Goal: Task Accomplishment & Management: Complete application form

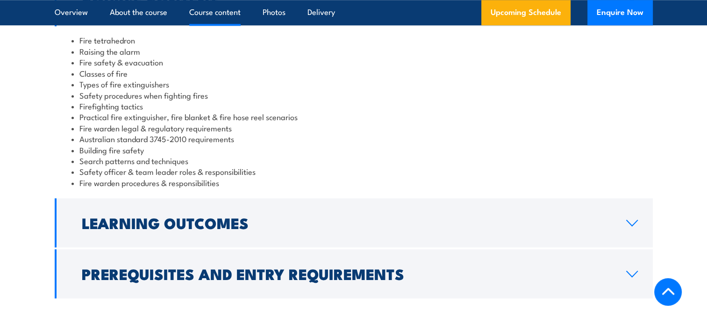
scroll to position [841, 0]
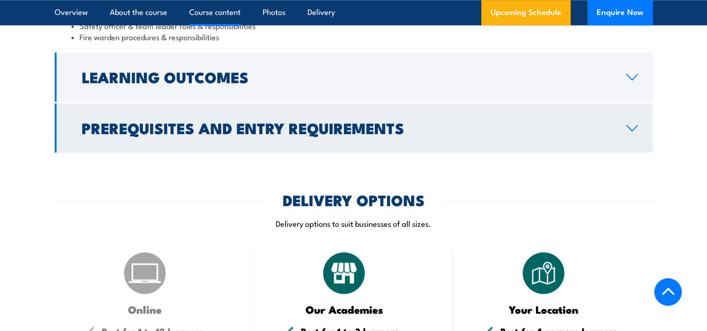
click at [268, 125] on h2 "Prerequisites and Entry Requirements" at bounding box center [346, 127] width 529 height 13
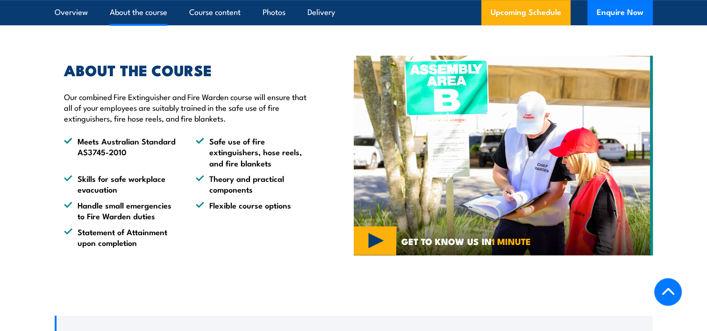
scroll to position [493, 0]
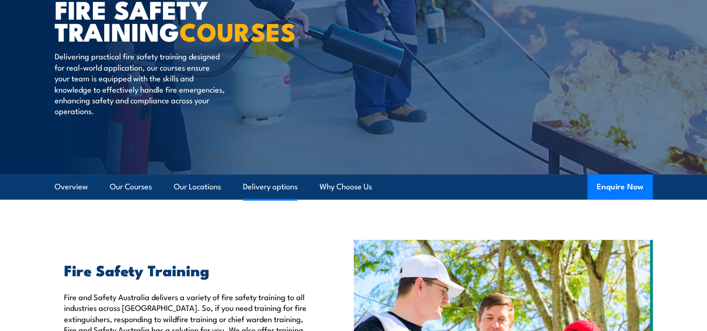
click at [273, 185] on link "Delivery options" at bounding box center [270, 186] width 55 height 25
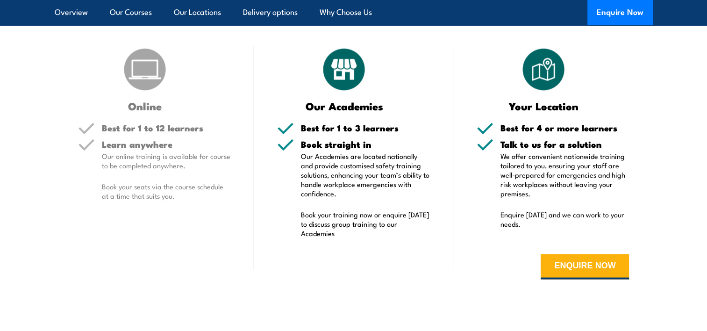
scroll to position [1771, 0]
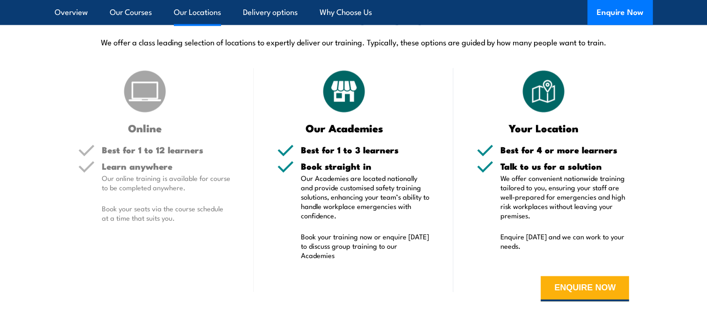
click at [210, 17] on link "Our Locations" at bounding box center [197, 12] width 47 height 25
click at [194, 13] on link "Our Locations" at bounding box center [197, 12] width 47 height 25
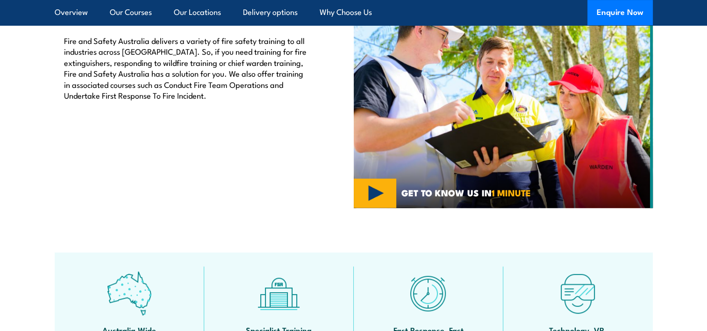
scroll to position [43, 0]
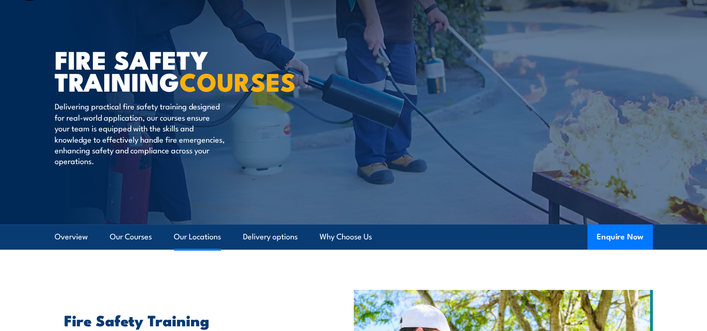
click at [188, 237] on link "Our Locations" at bounding box center [197, 236] width 47 height 25
click at [265, 237] on link "Delivery options" at bounding box center [270, 236] width 55 height 25
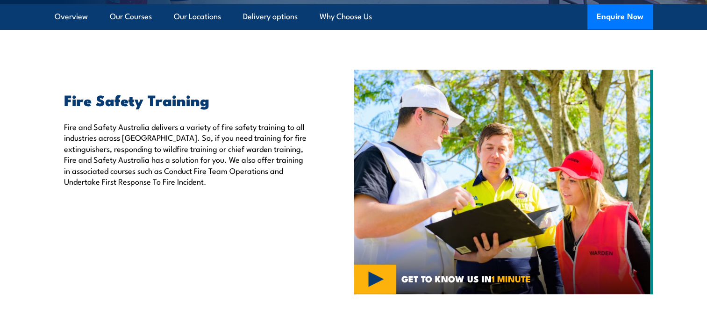
scroll to position [230, 0]
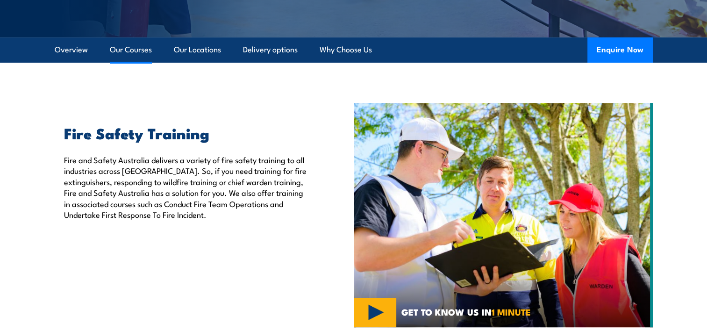
click at [142, 48] on link "Our Courses" at bounding box center [131, 49] width 42 height 25
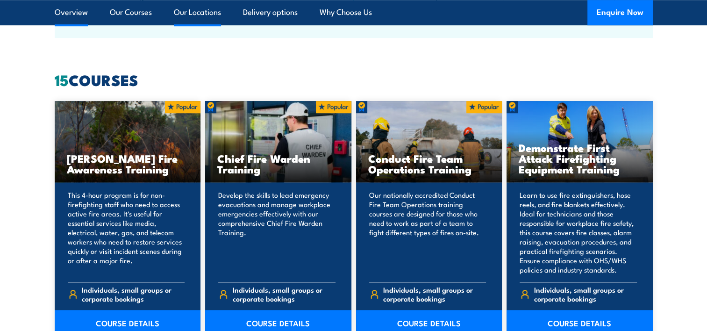
scroll to position [708, 0]
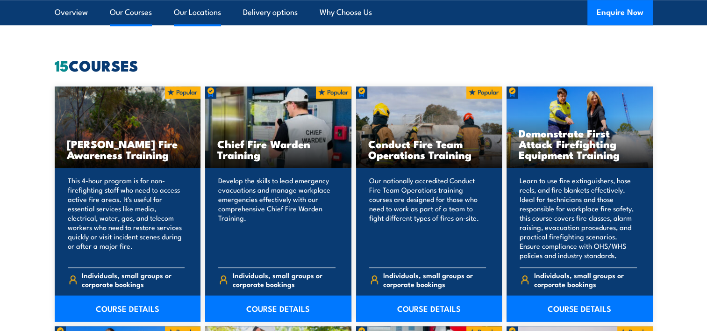
click at [193, 13] on link "Our Locations" at bounding box center [197, 12] width 47 height 25
click at [189, 13] on link "Our Locations" at bounding box center [197, 12] width 47 height 25
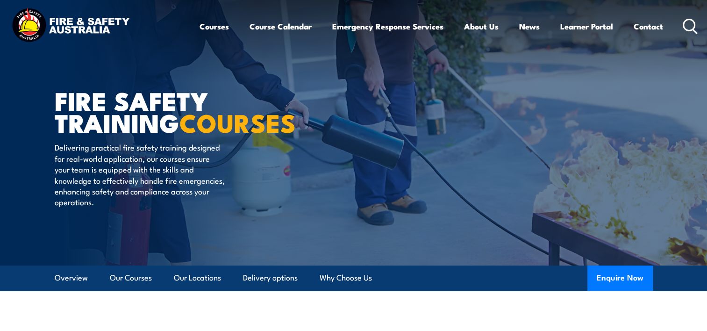
scroll to position [0, 0]
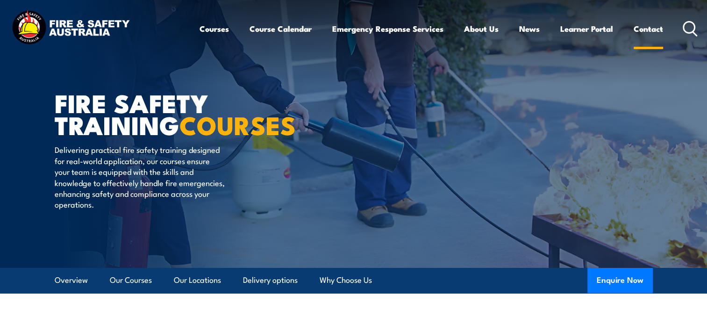
click at [652, 28] on link "Contact" at bounding box center [647, 28] width 29 height 25
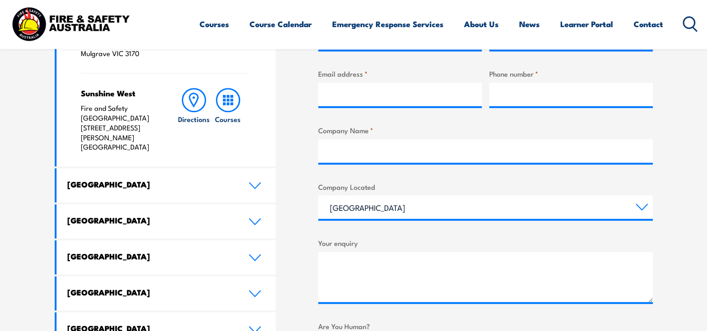
scroll to position [420, 0]
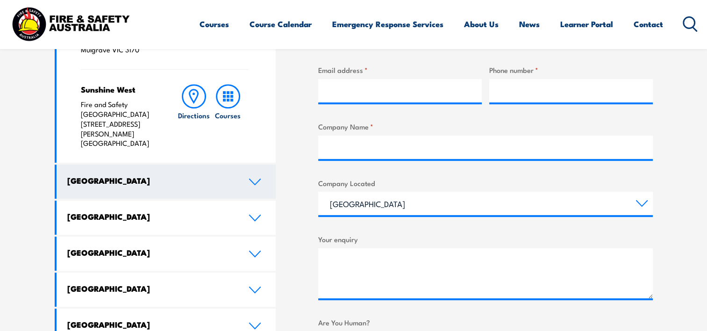
click at [249, 179] on icon at bounding box center [254, 182] width 11 height 6
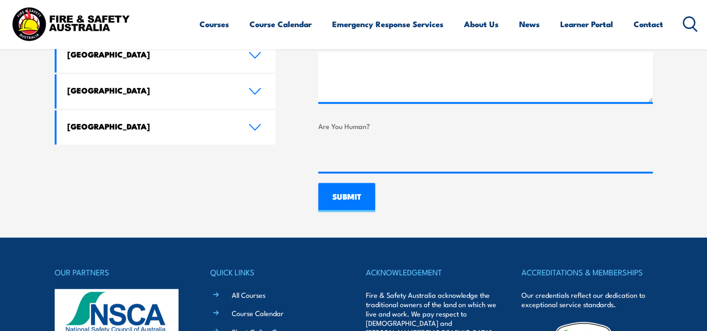
scroll to position [607, 0]
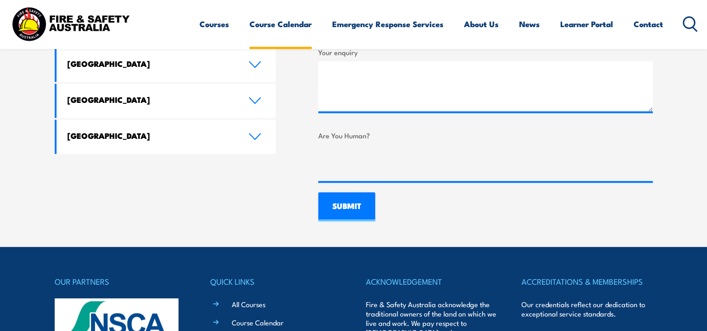
click at [296, 28] on link "Course Calendar" at bounding box center [280, 24] width 62 height 25
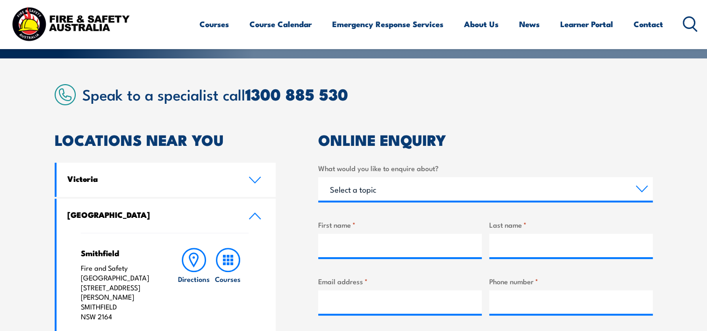
scroll to position [187, 0]
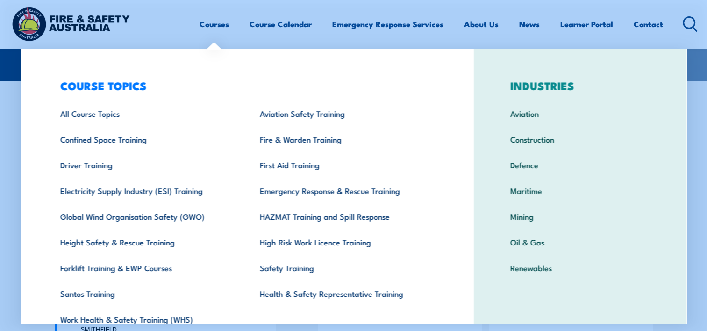
click at [219, 20] on link "Courses" at bounding box center [213, 24] width 29 height 25
click at [207, 23] on link "Courses" at bounding box center [213, 24] width 29 height 25
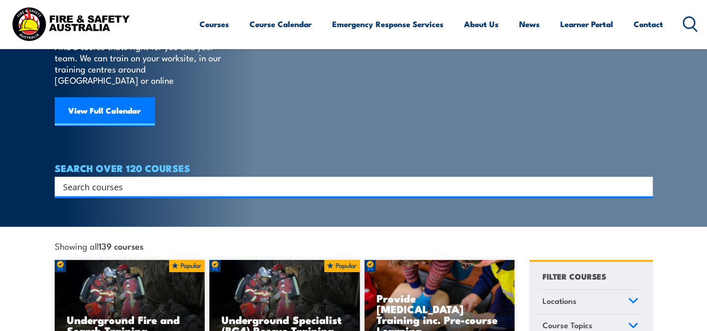
scroll to position [280, 0]
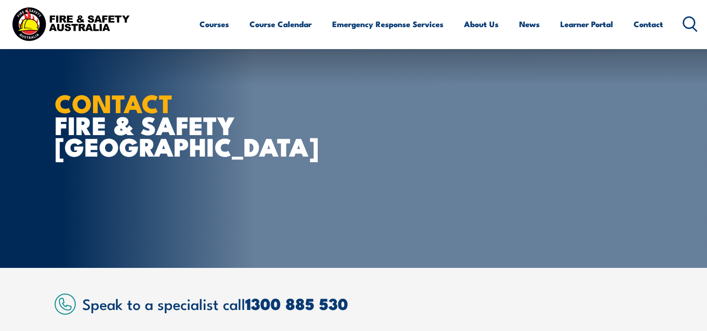
scroll to position [187, 0]
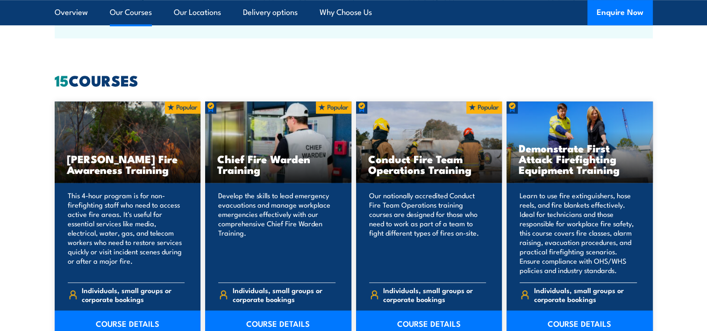
scroll to position [747, 0]
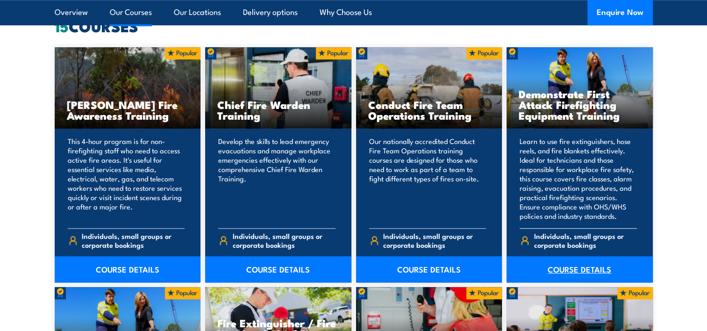
click at [573, 268] on link "COURSE DETAILS" at bounding box center [579, 269] width 146 height 26
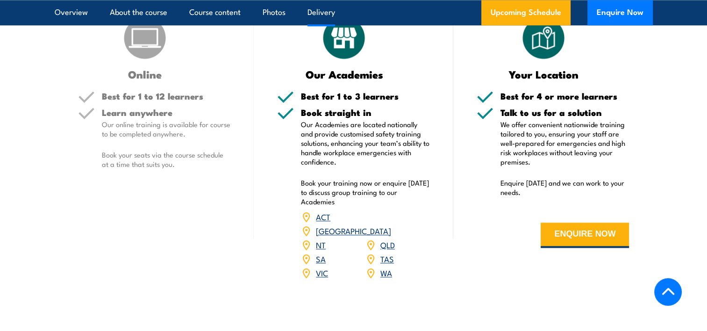
scroll to position [1214, 0]
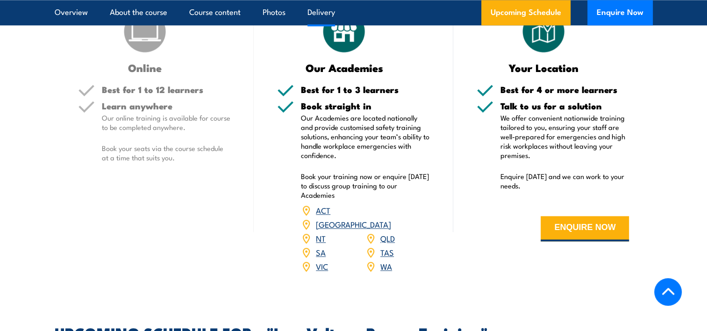
click at [208, 232] on div "Online Best for 1 to 12 learners Learn anywhere Our online training is availabl…" at bounding box center [154, 146] width 199 height 277
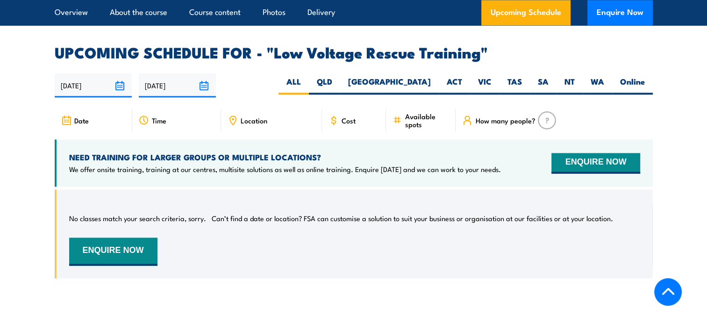
scroll to position [1448, 0]
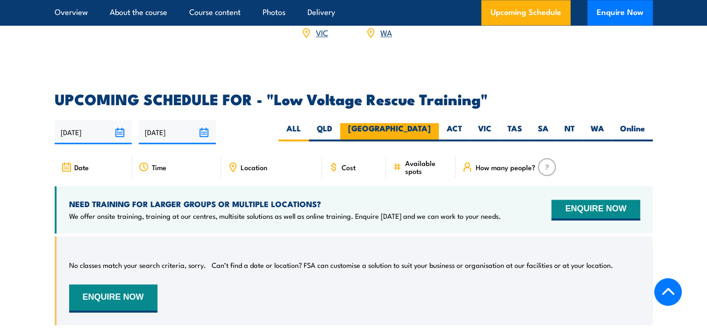
click at [416, 123] on label "[GEOGRAPHIC_DATA]" at bounding box center [389, 132] width 99 height 18
click at [431, 123] on input "[GEOGRAPHIC_DATA]" at bounding box center [434, 126] width 6 height 6
radio input "true"
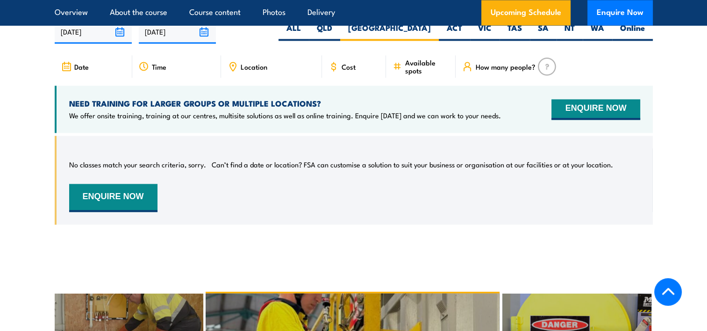
scroll to position [1526, 0]
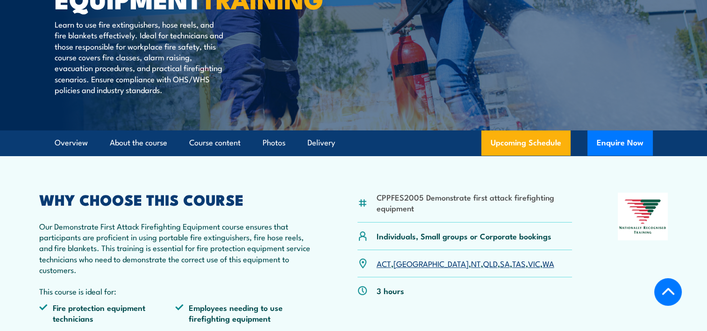
scroll to position [234, 0]
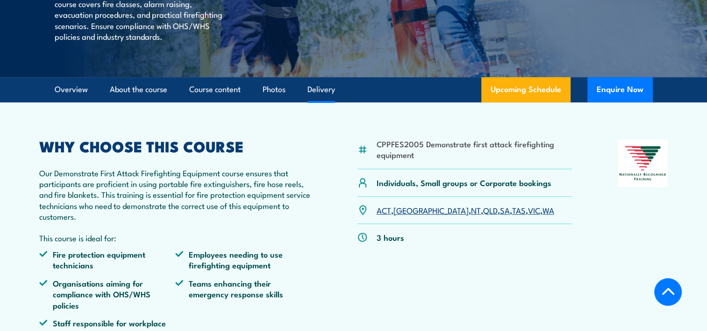
click at [326, 102] on link "Delivery" at bounding box center [321, 89] width 28 height 25
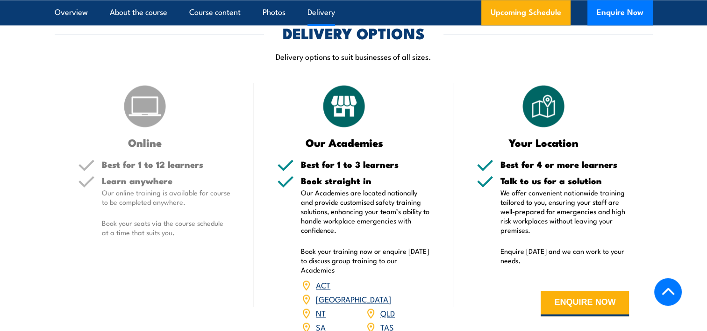
scroll to position [1416, 0]
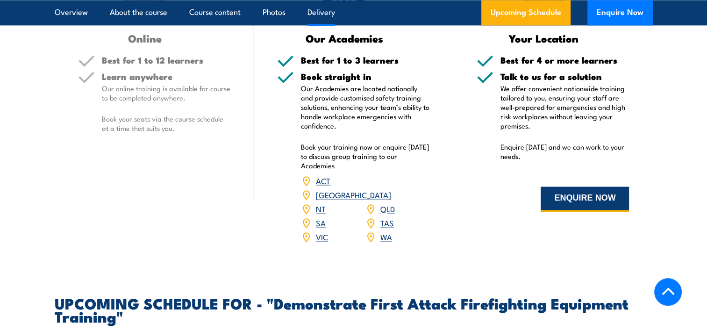
click at [566, 195] on button "ENQUIRE NOW" at bounding box center [584, 198] width 88 height 25
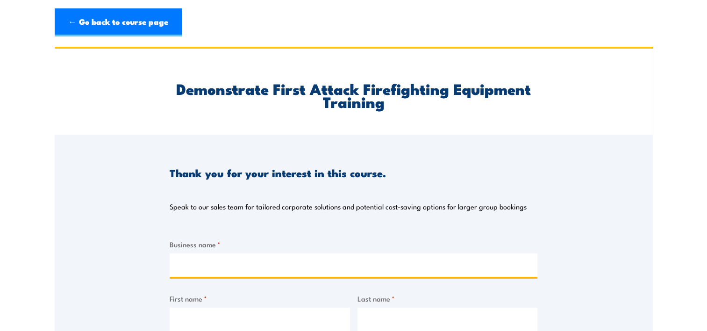
click at [221, 265] on input "Business name *" at bounding box center [354, 264] width 368 height 23
type input "Hedweld Engineering"
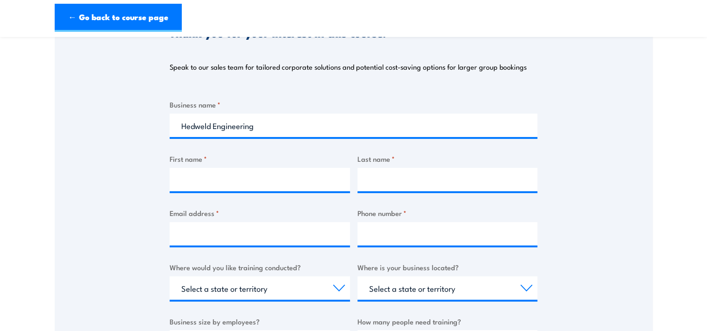
scroll to position [140, 0]
click at [201, 184] on input "First name *" at bounding box center [260, 178] width 180 height 23
type input "Josh"
drag, startPoint x: 465, startPoint y: 189, endPoint x: 465, endPoint y: 184, distance: 4.7
click at [465, 187] on input "Last name *" at bounding box center [447, 178] width 180 height 23
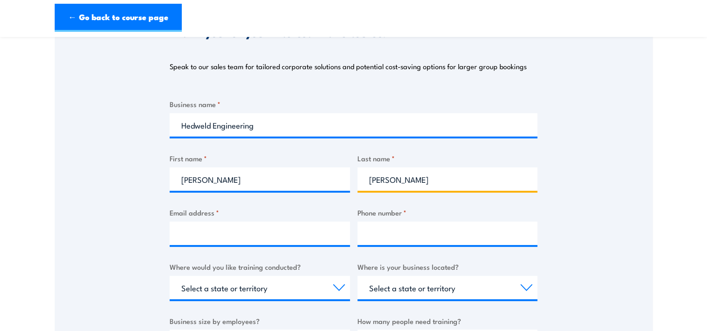
type input "Sumner"
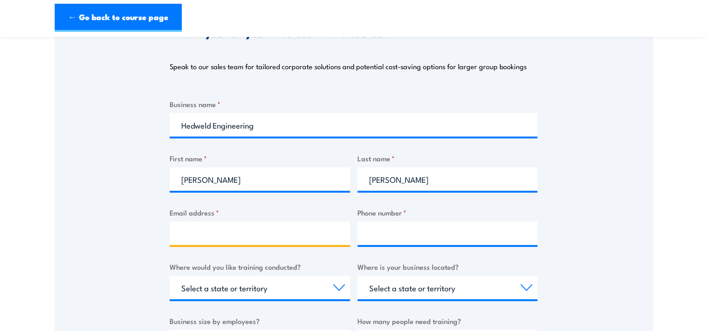
click at [217, 232] on input "Email address *" at bounding box center [260, 232] width 180 height 23
click at [274, 232] on input "safety@" at bounding box center [260, 232] width 180 height 23
type input "safety@hedweld.com.au"
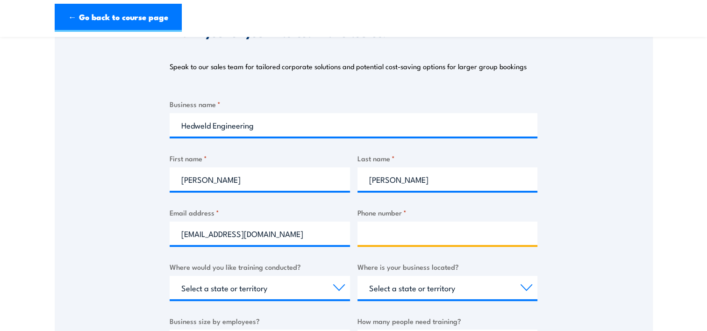
click at [381, 231] on input "Phone number *" at bounding box center [447, 232] width 180 height 23
click at [378, 235] on input "Phone number *" at bounding box center [447, 232] width 180 height 23
click at [391, 234] on input "0480 693 995" at bounding box center [447, 232] width 180 height 23
click at [403, 231] on input "0480693 995" at bounding box center [447, 232] width 180 height 23
type input "0480693995"
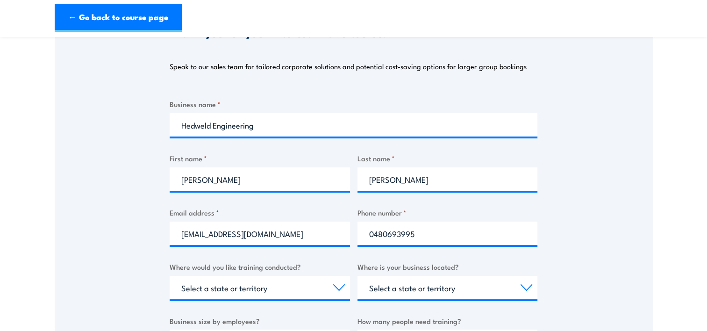
click at [104, 195] on div "Thank you for your interest in this course. Speak to our sales team for tailore…" at bounding box center [354, 227] width 598 height 467
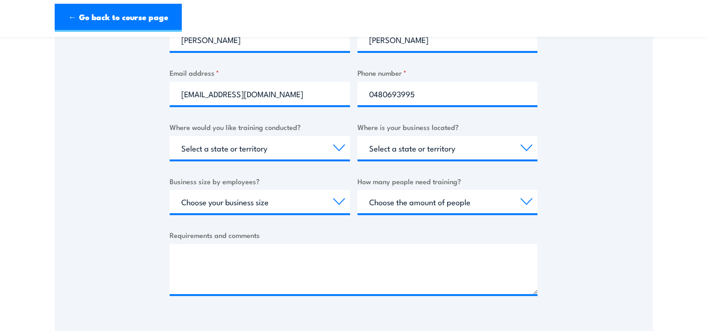
scroll to position [280, 0]
click at [335, 144] on select "Select a state or territory Nationally - multiple locations QLD NSW VIC SA ACT …" at bounding box center [260, 146] width 180 height 23
select select "[GEOGRAPHIC_DATA]"
click at [170, 135] on select "Select a state or territory Nationally - multiple locations QLD NSW VIC SA ACT …" at bounding box center [260, 146] width 180 height 23
click at [423, 151] on select "Select a state or territory QLD NSW VIC SA ACT WA TAS NT" at bounding box center [447, 146] width 180 height 23
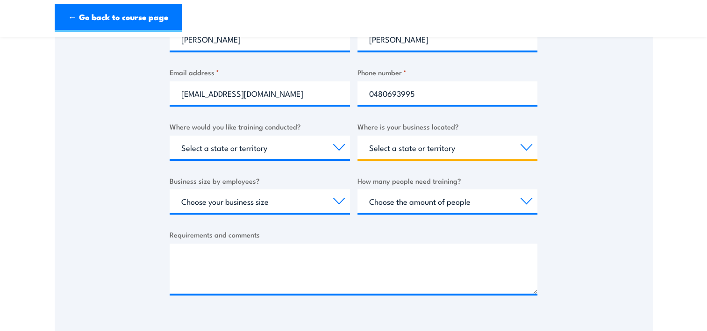
select select "[GEOGRAPHIC_DATA]"
click at [357, 135] on select "Select a state or territory QLD NSW VIC SA ACT WA TAS NT" at bounding box center [447, 146] width 180 height 23
click at [147, 182] on div "Thank you for your interest in this course. Speak to our sales team for tailore…" at bounding box center [354, 87] width 598 height 467
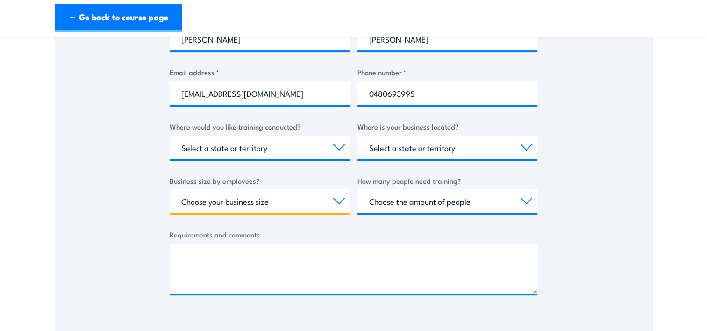
click at [230, 202] on select "Choose your business size 1 to 19 20 to 199 200+" at bounding box center [260, 200] width 180 height 23
select select "20 to 199"
click at [170, 189] on select "Choose your business size 1 to 19 20 to 199 200+" at bounding box center [260, 200] width 180 height 23
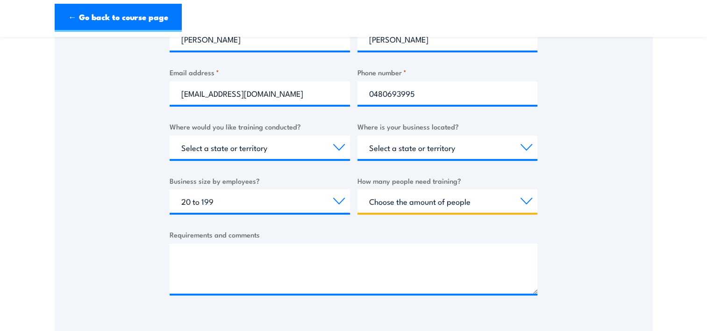
click at [443, 198] on select "Choose the amount of people 1 to 4 5 to 19 20+" at bounding box center [447, 200] width 180 height 23
select select "20+"
click at [357, 189] on select "Choose the amount of people 1 to 4 5 to 19 20+" at bounding box center [447, 200] width 180 height 23
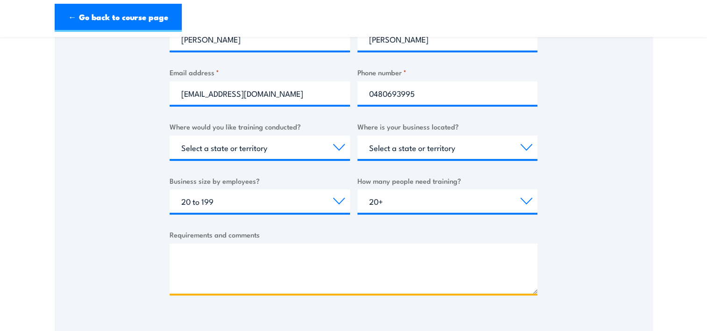
click at [247, 263] on textarea "Requirements and comments" at bounding box center [354, 268] width 368 height 50
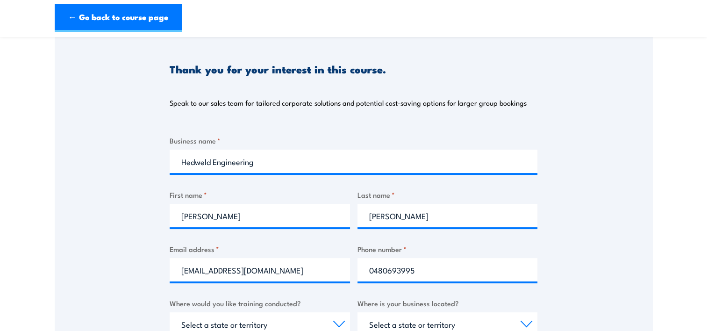
scroll to position [327, 0]
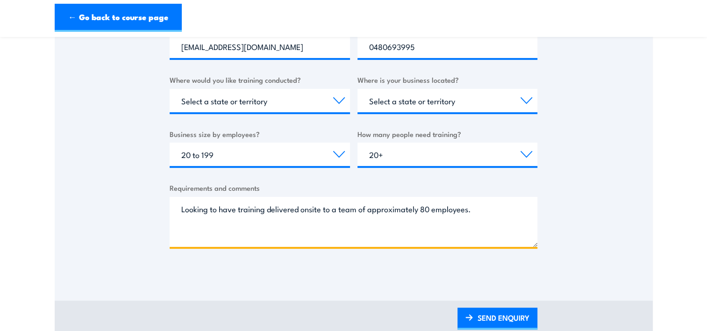
click at [236, 208] on textarea "Looking to have training delivered onsite to a team of approximately 80 employe…" at bounding box center [354, 222] width 368 height 50
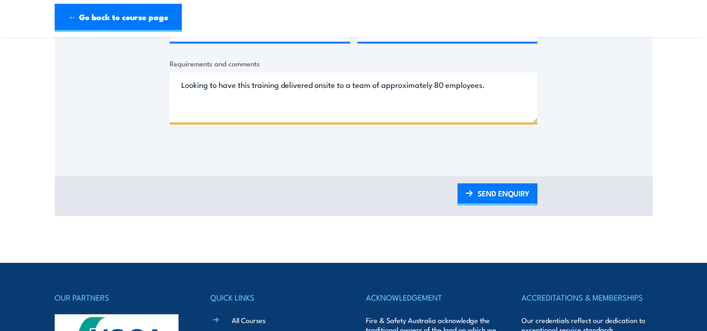
scroll to position [374, 0]
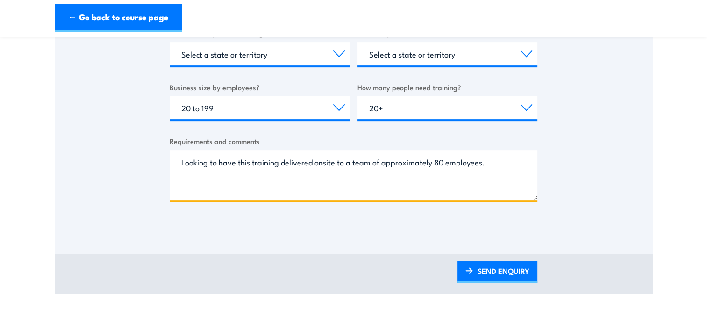
click at [499, 161] on textarea "Looking to have this training delivered onsite to a team of approximately 80 em…" at bounding box center [354, 175] width 368 height 50
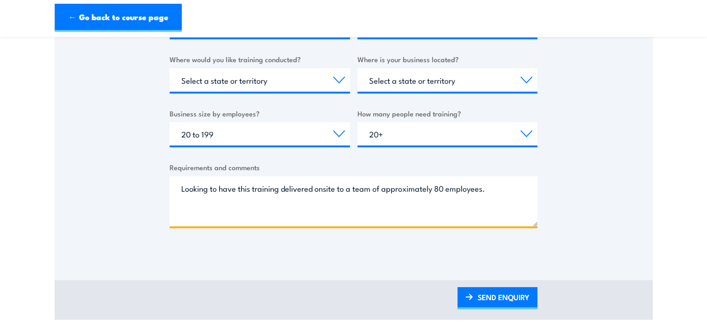
scroll to position [327, 0]
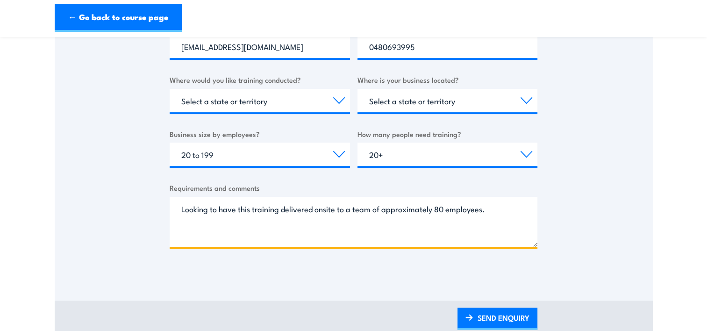
click at [181, 209] on textarea "Looking to have this training delivered onsite to a team of approximately 80 em…" at bounding box center [354, 222] width 368 height 50
click at [271, 226] on textarea "Hi, we are looking to have this training delivered onsite to a team of approxim…" at bounding box center [354, 222] width 368 height 50
click at [371, 210] on textarea "Hi, we are looking to have this training delivered onsite to a team of approxim…" at bounding box center [354, 222] width 368 height 50
click at [181, 233] on textarea "Hi, we are looking to have this training delivered onsite at Mount Thorley NSW …" at bounding box center [354, 222] width 368 height 50
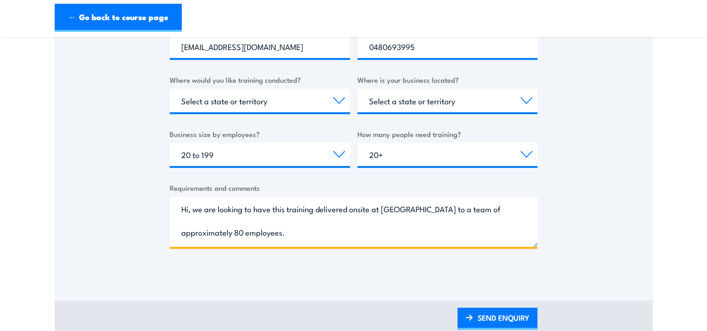
click at [312, 235] on textarea "Hi, we are looking to have this training delivered onsite at Mount Thorley NSW …" at bounding box center [354, 222] width 368 height 50
click at [306, 233] on textarea "Hi, we are looking to have this training delivered onsite at Mount Thorley NSW …" at bounding box center [354, 222] width 368 height 50
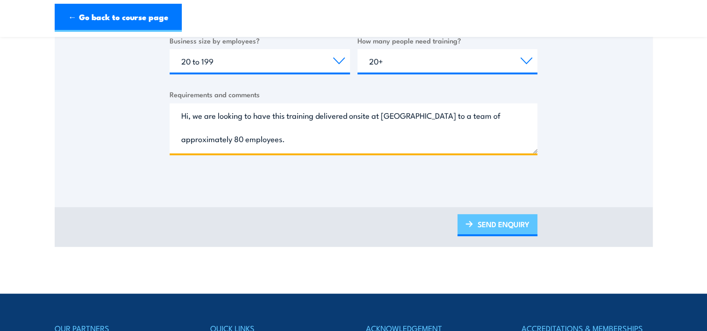
type textarea "Hi, we are looking to have this training delivered onsite at Mount Thorley NSW …"
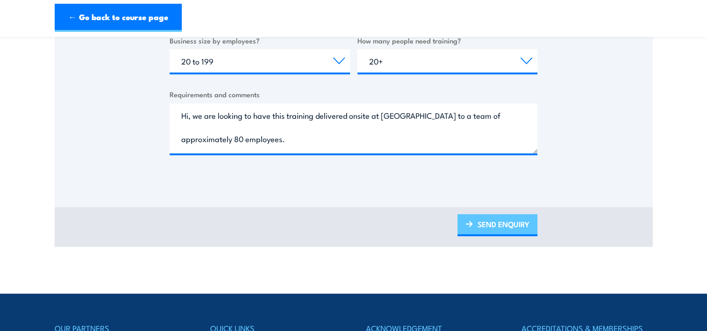
click at [500, 225] on link "SEND ENQUIRY" at bounding box center [497, 225] width 80 height 22
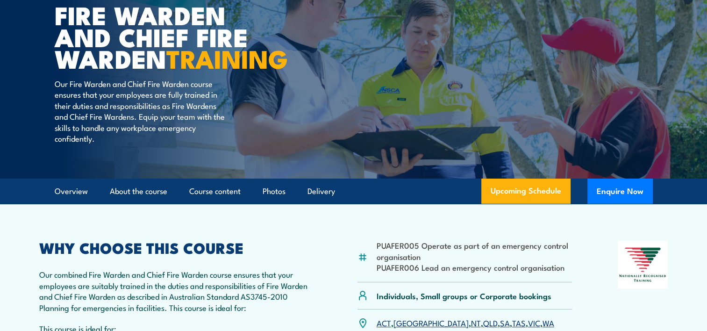
scroll to position [93, 0]
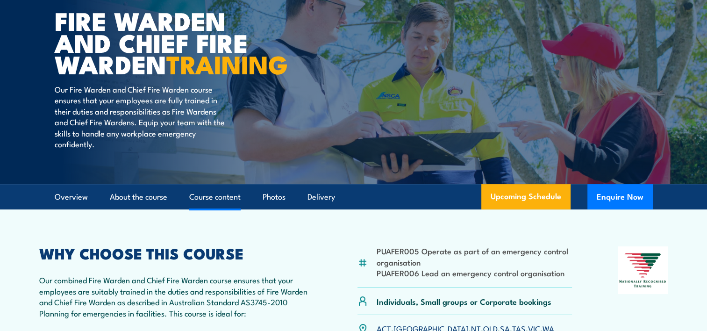
click at [196, 209] on link "Course content" at bounding box center [214, 196] width 51 height 25
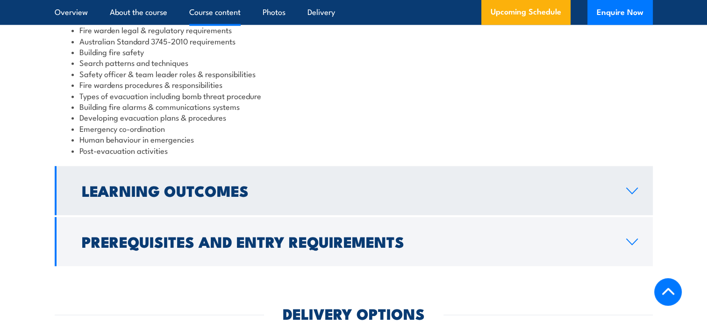
scroll to position [990, 0]
